Goal: Information Seeking & Learning: Learn about a topic

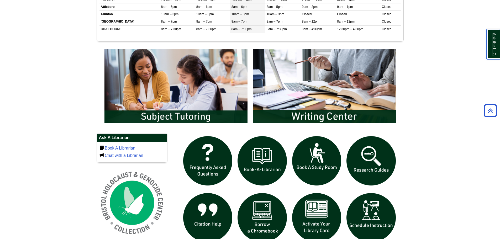
scroll to position [263, 0]
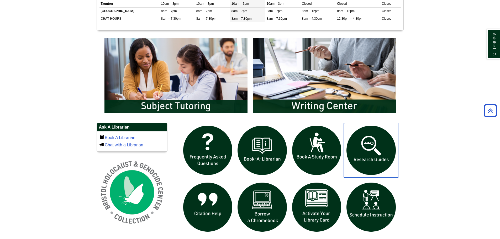
click at [369, 155] on img "slideshow" at bounding box center [371, 150] width 55 height 55
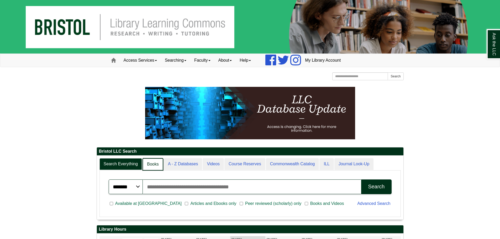
scroll to position [3, 3]
click at [151, 163] on link "Books" at bounding box center [153, 164] width 20 height 12
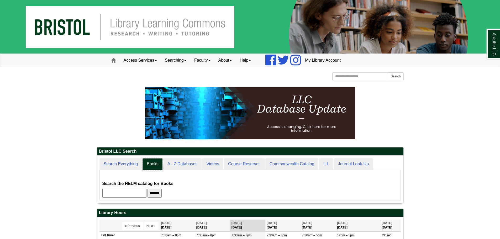
scroll to position [48, 307]
click at [140, 195] on input "text" at bounding box center [124, 193] width 44 height 9
click at [203, 187] on form "Search the HELM catalog for Books ******" at bounding box center [250, 189] width 296 height 18
click at [165, 194] on span "******" at bounding box center [157, 193] width 18 height 4
click at [162, 193] on input "******" at bounding box center [155, 193] width 14 height 9
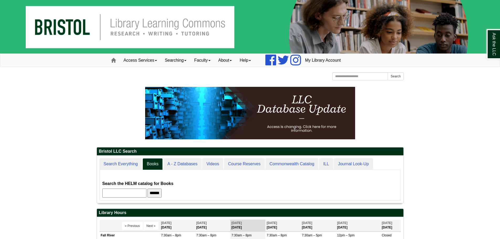
click at [161, 193] on input "******" at bounding box center [155, 193] width 14 height 9
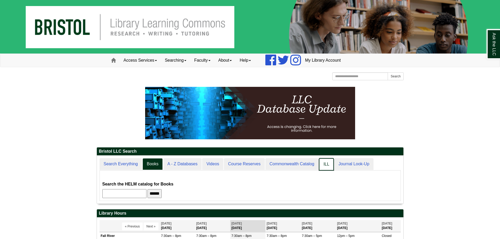
scroll to position [48, 307]
click at [331, 164] on link "ILL" at bounding box center [326, 164] width 15 height 12
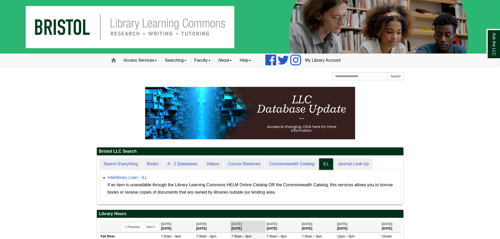
scroll to position [49, 307]
click at [109, 93] on p at bounding box center [250, 113] width 307 height 53
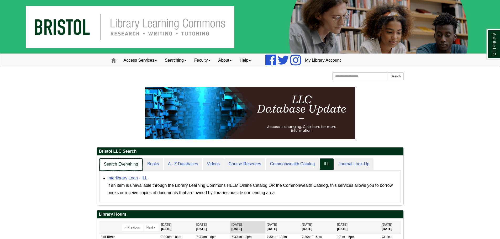
scroll to position [49, 307]
click at [127, 161] on link "Search Everything" at bounding box center [121, 164] width 43 height 12
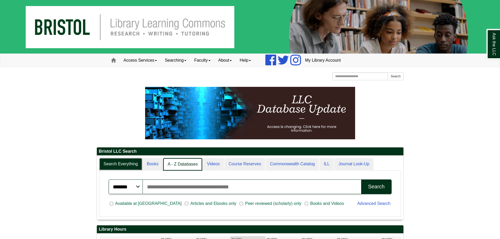
scroll to position [3, 3]
click at [180, 167] on link "A - Z Databases" at bounding box center [182, 164] width 39 height 12
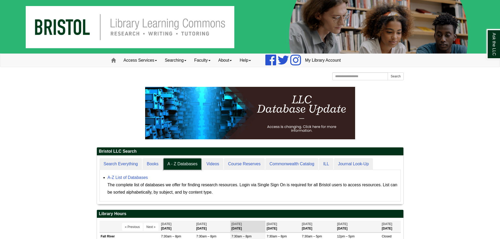
scroll to position [49, 307]
click at [125, 177] on link "A-Z List of Databases" at bounding box center [128, 177] width 40 height 4
click at [124, 177] on link "A-Z List of Databases" at bounding box center [128, 177] width 40 height 4
drag, startPoint x: 15, startPoint y: 157, endPoint x: 142, endPoint y: 174, distance: 128.1
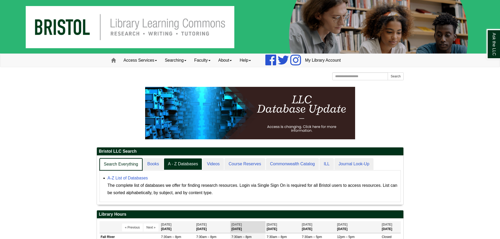
scroll to position [3, 3]
click at [106, 160] on link "Search Everything" at bounding box center [121, 164] width 43 height 12
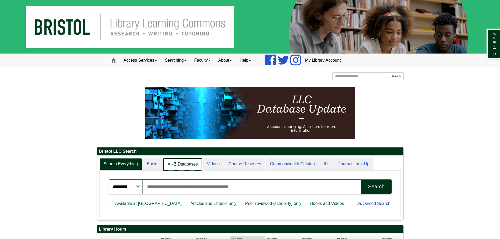
click at [183, 164] on link "A - Z Databases" at bounding box center [182, 164] width 39 height 12
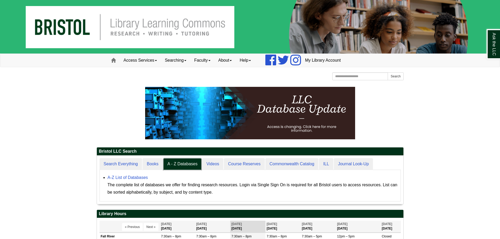
scroll to position [49, 307]
click at [130, 179] on link "A-Z List of Databases" at bounding box center [128, 177] width 40 height 4
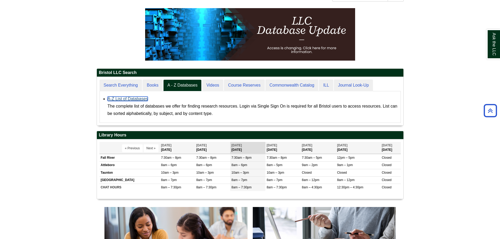
scroll to position [3, 3]
drag, startPoint x: 153, startPoint y: 97, endPoint x: 97, endPoint y: 102, distance: 55.6
click at [97, 102] on div "Search Everything Books A - Z Databases Videos Course Reserves Commonwealth Cat…" at bounding box center [250, 101] width 307 height 49
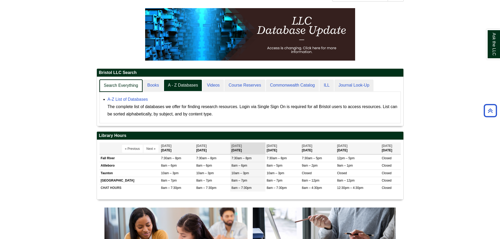
click at [106, 82] on link "Search Everything" at bounding box center [121, 86] width 43 height 12
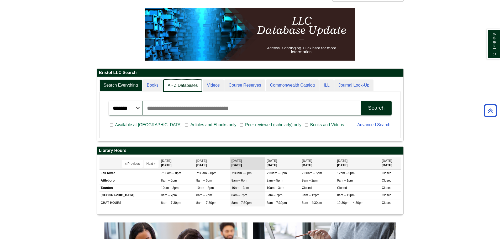
click at [180, 85] on link "A - Z Databases" at bounding box center [182, 86] width 39 height 12
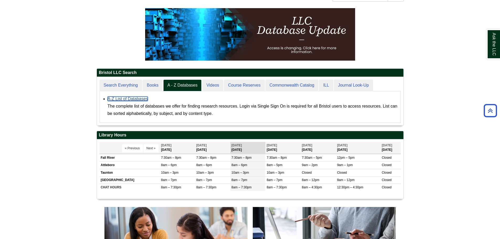
click at [115, 98] on link "A-Z List of Databases" at bounding box center [128, 99] width 40 height 4
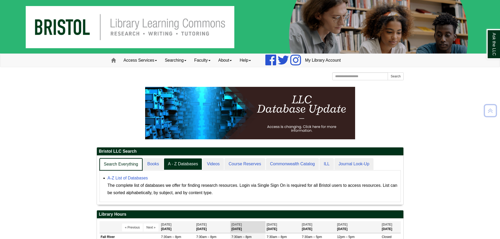
scroll to position [49, 307]
click at [128, 164] on link "Search Everything" at bounding box center [121, 164] width 43 height 12
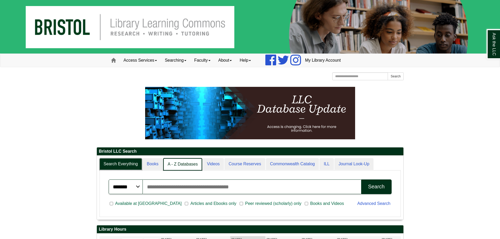
scroll to position [3, 3]
click at [187, 160] on link "A - Z Databases" at bounding box center [182, 164] width 39 height 12
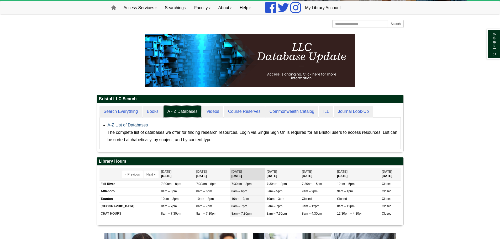
scroll to position [49, 307]
click at [134, 127] on link "A-Z List of Databases" at bounding box center [128, 125] width 40 height 4
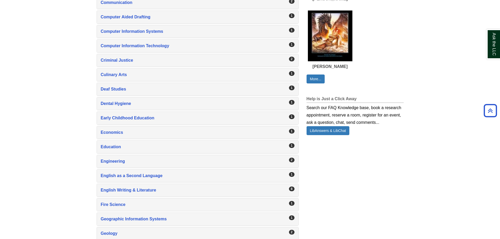
scroll to position [368, 0]
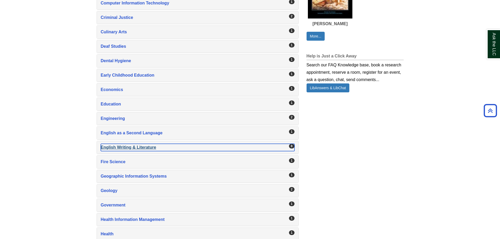
click at [124, 147] on div "English Writing & Literature , 8 guides" at bounding box center [198, 147] width 194 height 7
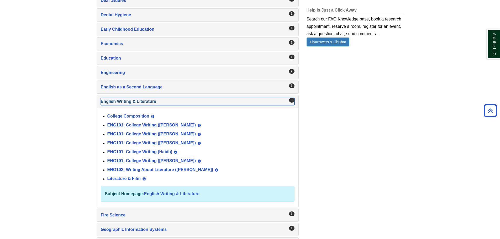
scroll to position [420, 0]
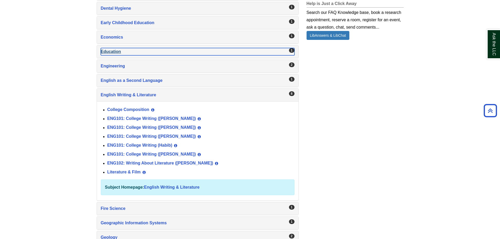
click at [104, 50] on div "Education , 1 guides" at bounding box center [198, 51] width 194 height 7
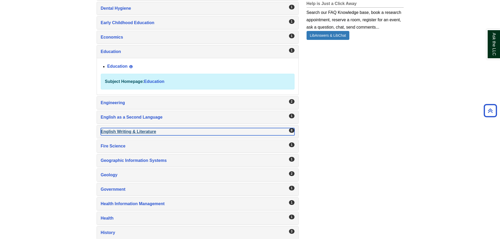
click at [152, 134] on div "English Writing & Literature , 8 guides" at bounding box center [198, 131] width 194 height 7
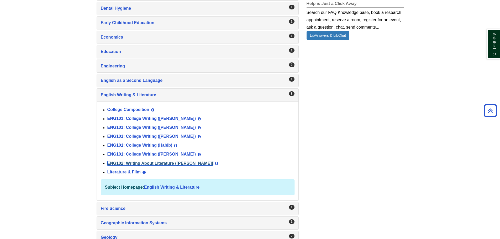
click at [182, 165] on link "ENG102: Writing About Literature ([PERSON_NAME])" at bounding box center [160, 163] width 106 height 4
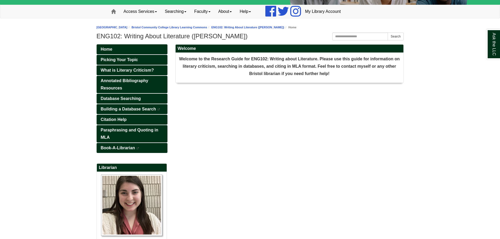
scroll to position [53, 0]
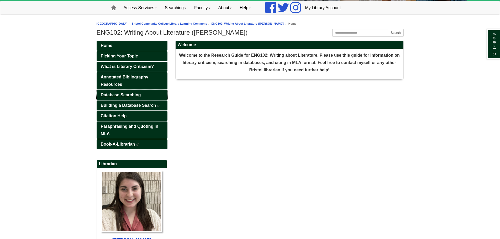
click at [127, 96] on span "Database Searching" at bounding box center [121, 95] width 40 height 4
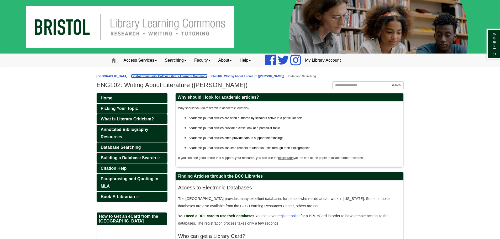
click at [206, 77] on link "Bristol Community College Library Learning Commons" at bounding box center [170, 76] width 76 height 3
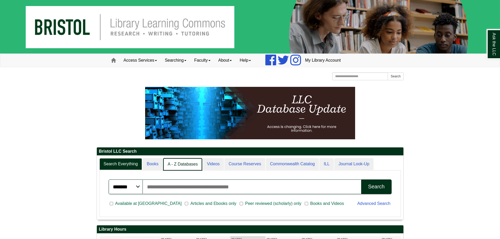
click at [191, 163] on link "A - Z Databases" at bounding box center [182, 164] width 39 height 12
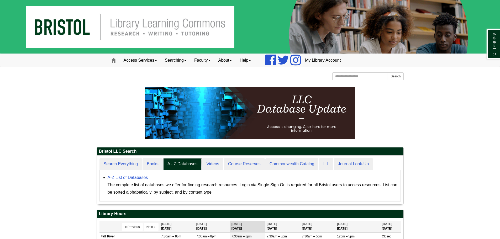
scroll to position [49, 307]
click at [134, 175] on div "A-Z List of Databases The complete list of databases we offer for finding resea…" at bounding box center [253, 185] width 290 height 22
click at [134, 177] on link "A-Z List of Databases" at bounding box center [128, 177] width 40 height 4
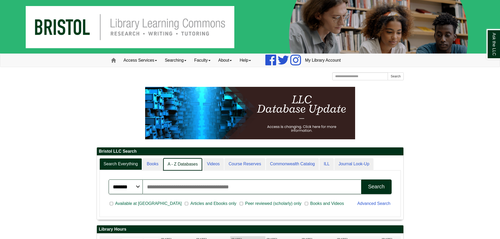
scroll to position [3, 3]
click at [183, 164] on link "A - Z Databases" at bounding box center [182, 164] width 39 height 12
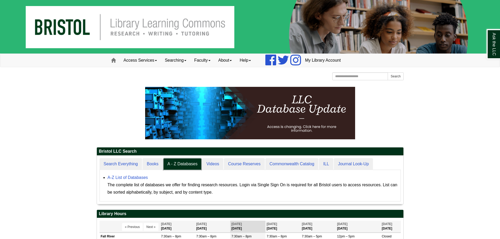
scroll to position [49, 307]
click at [130, 177] on link "A-Z List of Databases" at bounding box center [128, 177] width 40 height 4
